Goal: Register for event/course

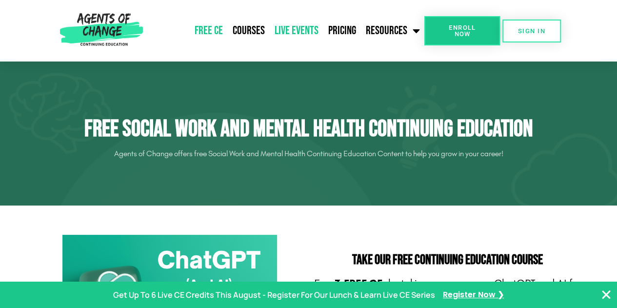
click at [294, 32] on link "Live Events" at bounding box center [297, 31] width 54 height 24
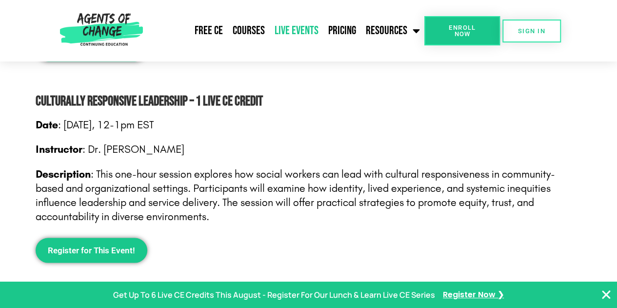
scroll to position [805, 0]
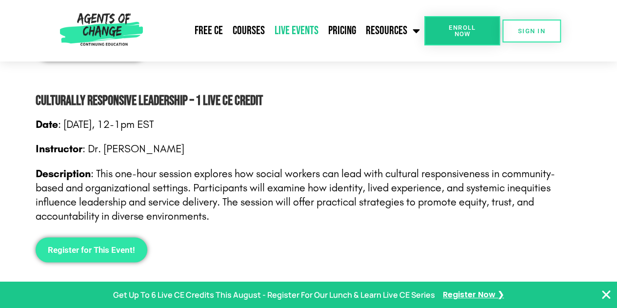
click at [122, 245] on span "Register for This Event!" at bounding box center [91, 249] width 87 height 8
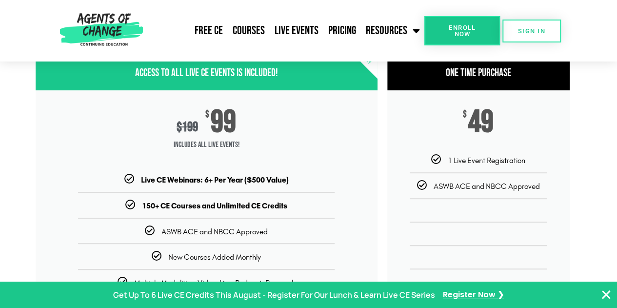
scroll to position [125, 0]
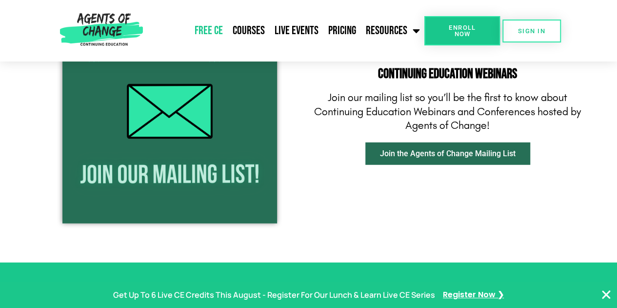
scroll to position [1195, 0]
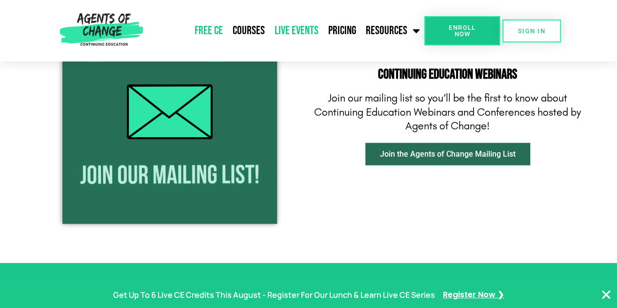
click at [289, 28] on link "Live Events" at bounding box center [297, 31] width 54 height 24
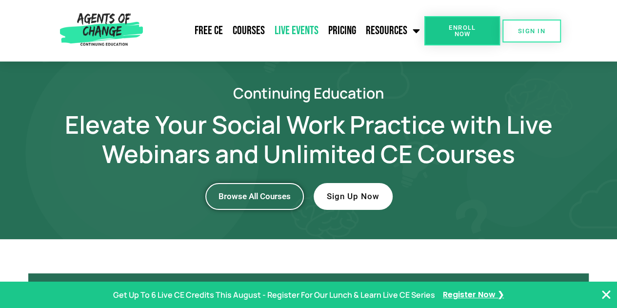
click at [242, 192] on span "Browse All Courses" at bounding box center [255, 196] width 72 height 8
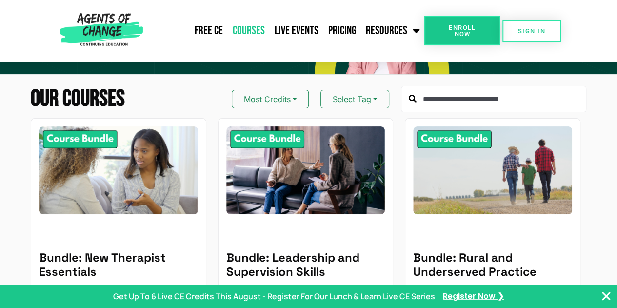
scroll to position [97, 0]
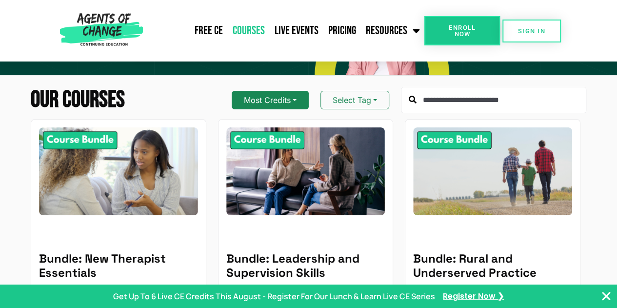
click at [267, 91] on button "Most Credits" at bounding box center [270, 100] width 77 height 19
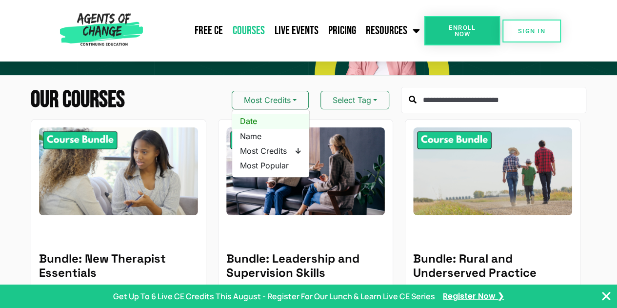
click at [243, 116] on span "Date" at bounding box center [270, 121] width 61 height 11
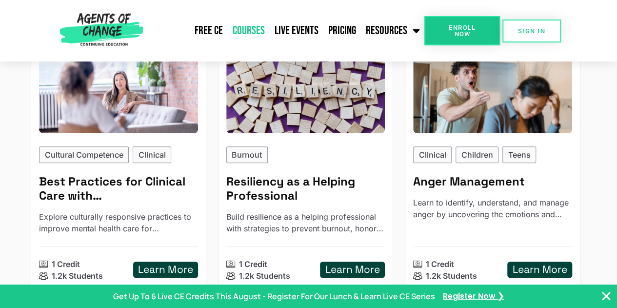
scroll to position [179, 0]
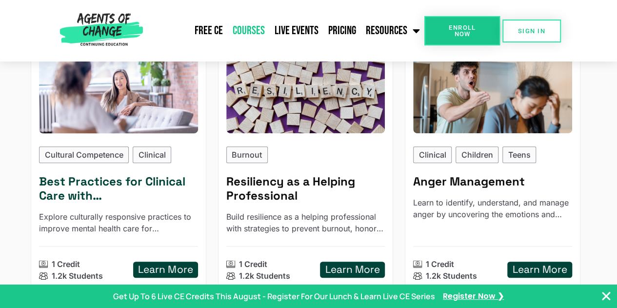
click at [69, 175] on h5 "Best Practices for Clinical Care with Asian Americans" at bounding box center [118, 189] width 159 height 28
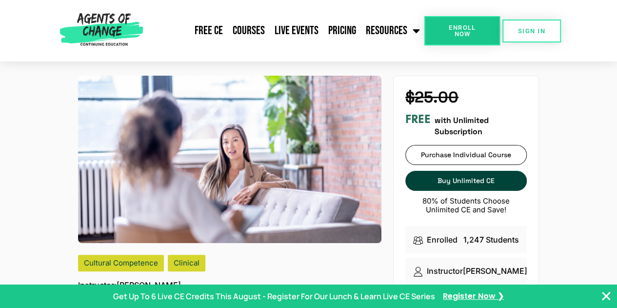
scroll to position [0, 0]
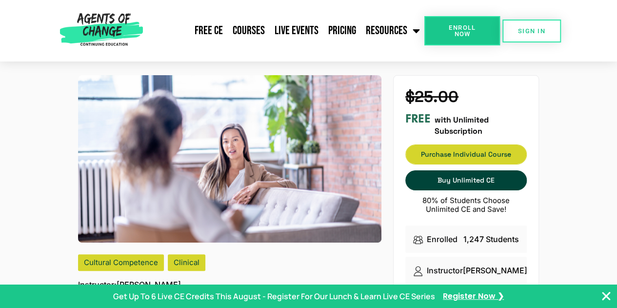
click at [458, 158] on link "Purchase Individual Course Purchase Individual Course" at bounding box center [467, 154] width 122 height 20
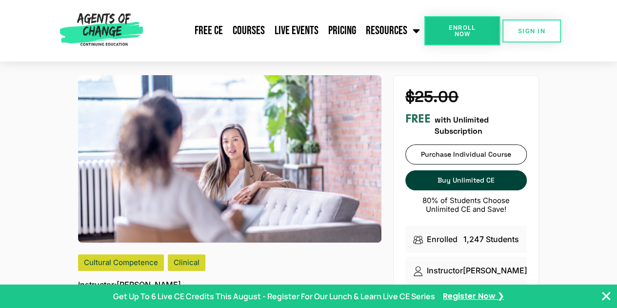
scroll to position [221, 0]
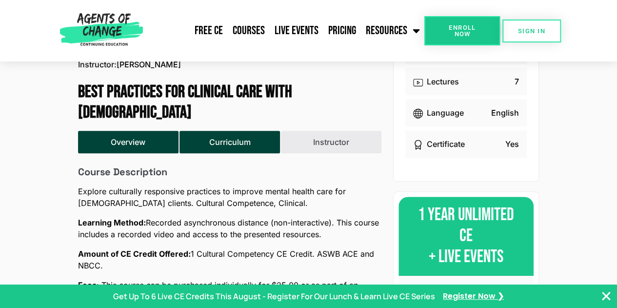
click at [236, 145] on button "Curriculum" at bounding box center [230, 142] width 101 height 22
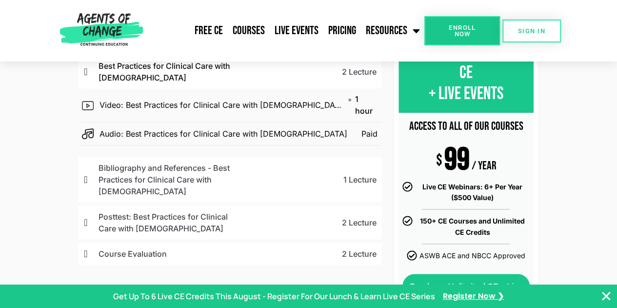
scroll to position [385, 0]
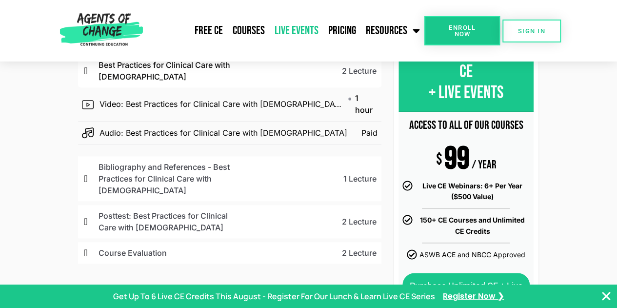
click at [294, 31] on link "Live Events" at bounding box center [297, 31] width 54 height 24
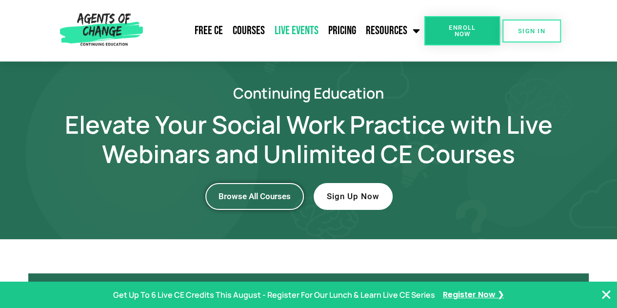
click at [255, 198] on span "Browse All Courses" at bounding box center [255, 196] width 72 height 8
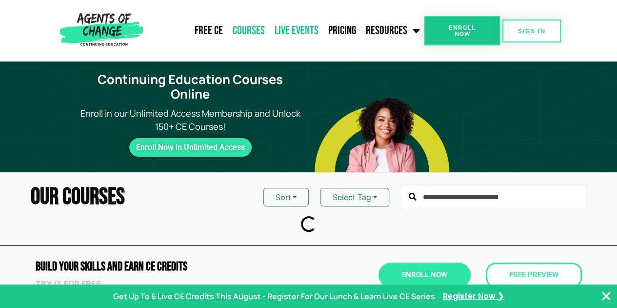
click at [289, 36] on link "Live Events" at bounding box center [297, 31] width 54 height 24
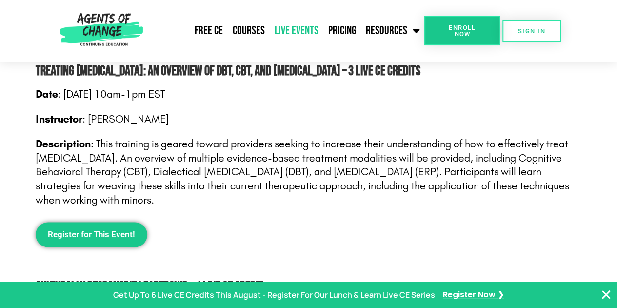
scroll to position [622, 0]
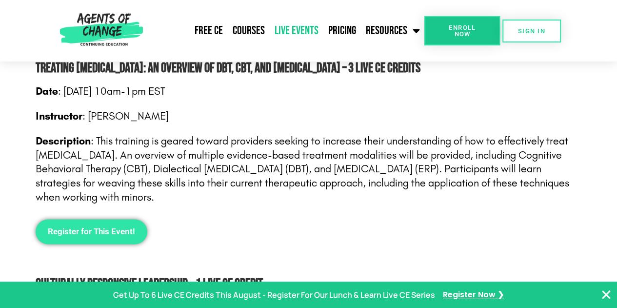
click at [92, 224] on link "Register for This Event!" at bounding box center [92, 231] width 112 height 25
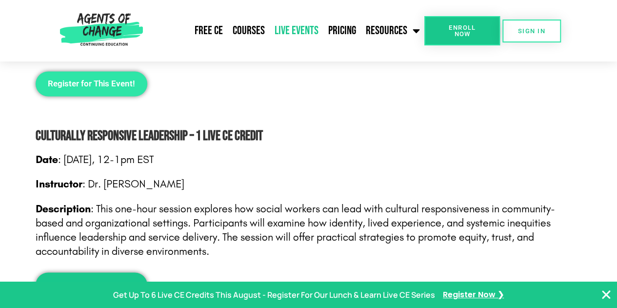
scroll to position [808, 0]
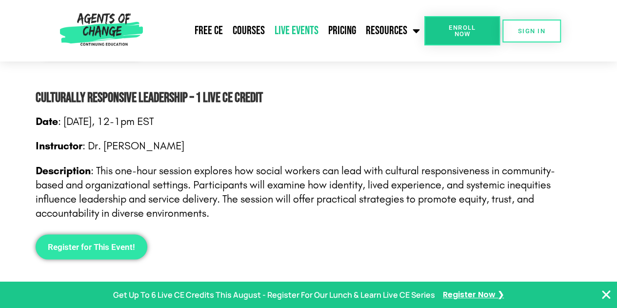
click at [82, 251] on span "Register for This Event!" at bounding box center [91, 247] width 87 height 8
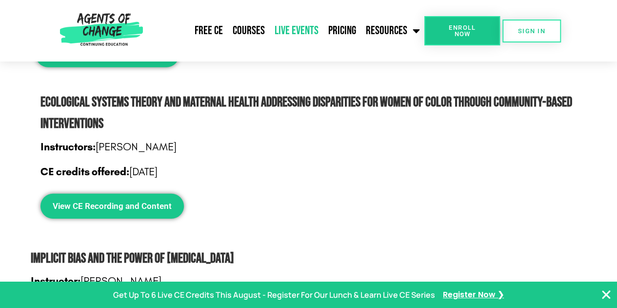
scroll to position [1403, 0]
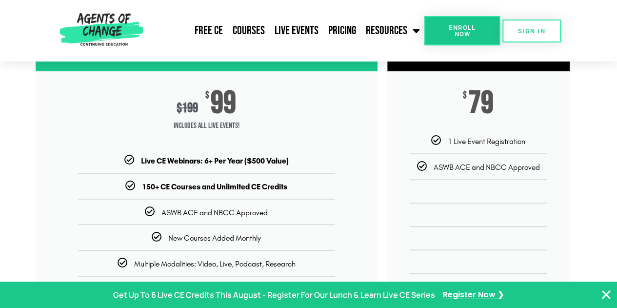
scroll to position [143, 0]
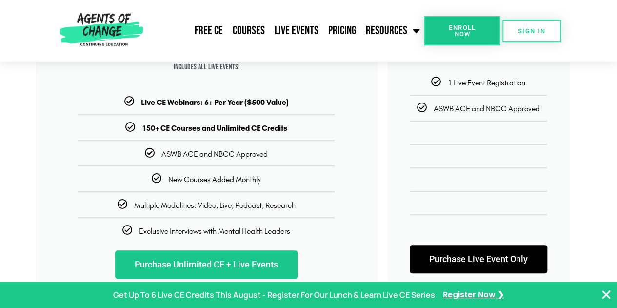
scroll to position [21, 0]
